Goal: Communication & Community: Answer question/provide support

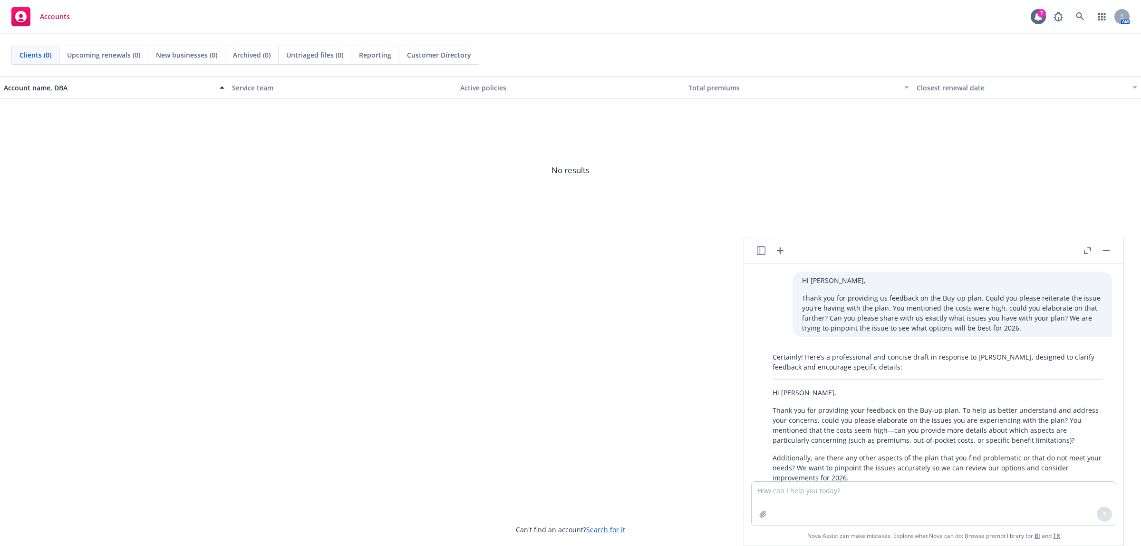
scroll to position [431, 0]
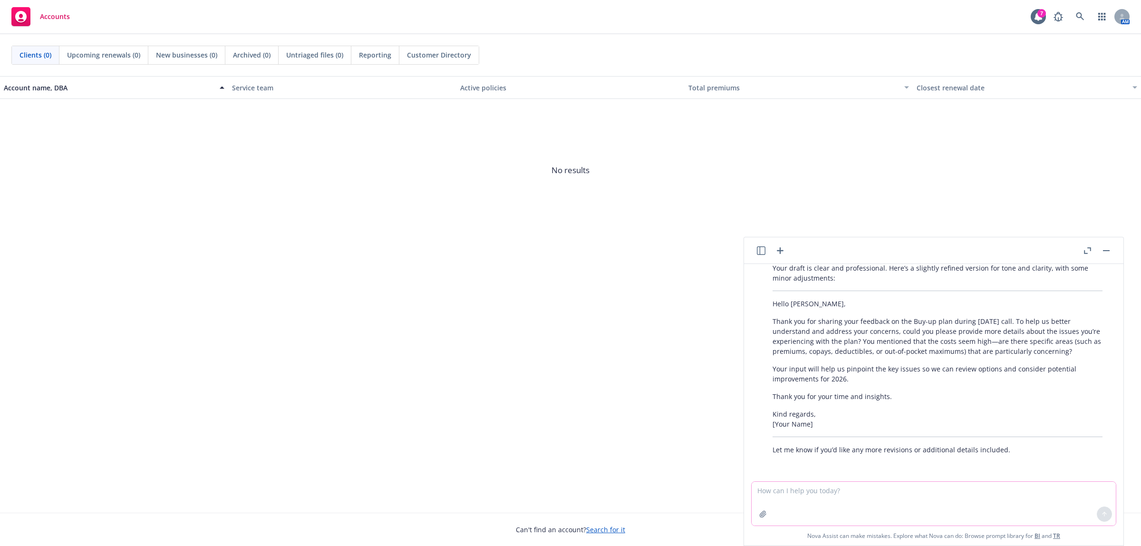
click at [789, 495] on textarea at bounding box center [934, 504] width 364 height 44
paste textarea "Hi [PERSON_NAME], [PERSON_NAME] dependents have been added to her vision plan e…"
type textarea "Hi [PERSON_NAME], [PERSON_NAME] dependents have been added to her vision plan e…"
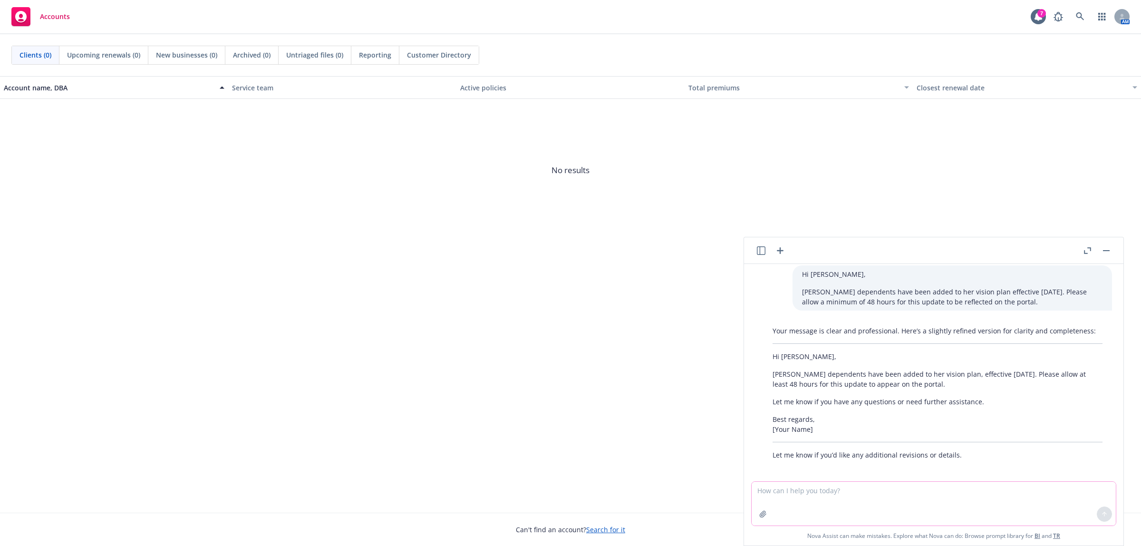
scroll to position [642, 0]
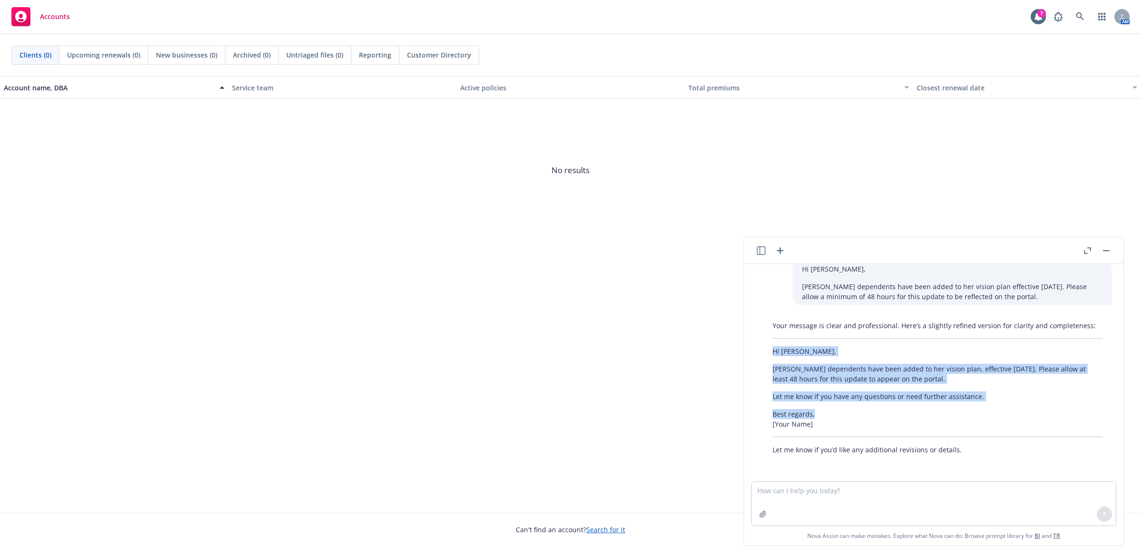
drag, startPoint x: 813, startPoint y: 414, endPoint x: 752, endPoint y: 352, distance: 87.4
click at [752, 352] on div "Hi [PERSON_NAME], Thank you for providing us feedback on the Buy-up plan. Could…" at bounding box center [934, 372] width 372 height 217
copy div "Hi [PERSON_NAME], [PERSON_NAME] dependents have been added to her vision plan, …"
